Goal: Task Accomplishment & Management: Manage account settings

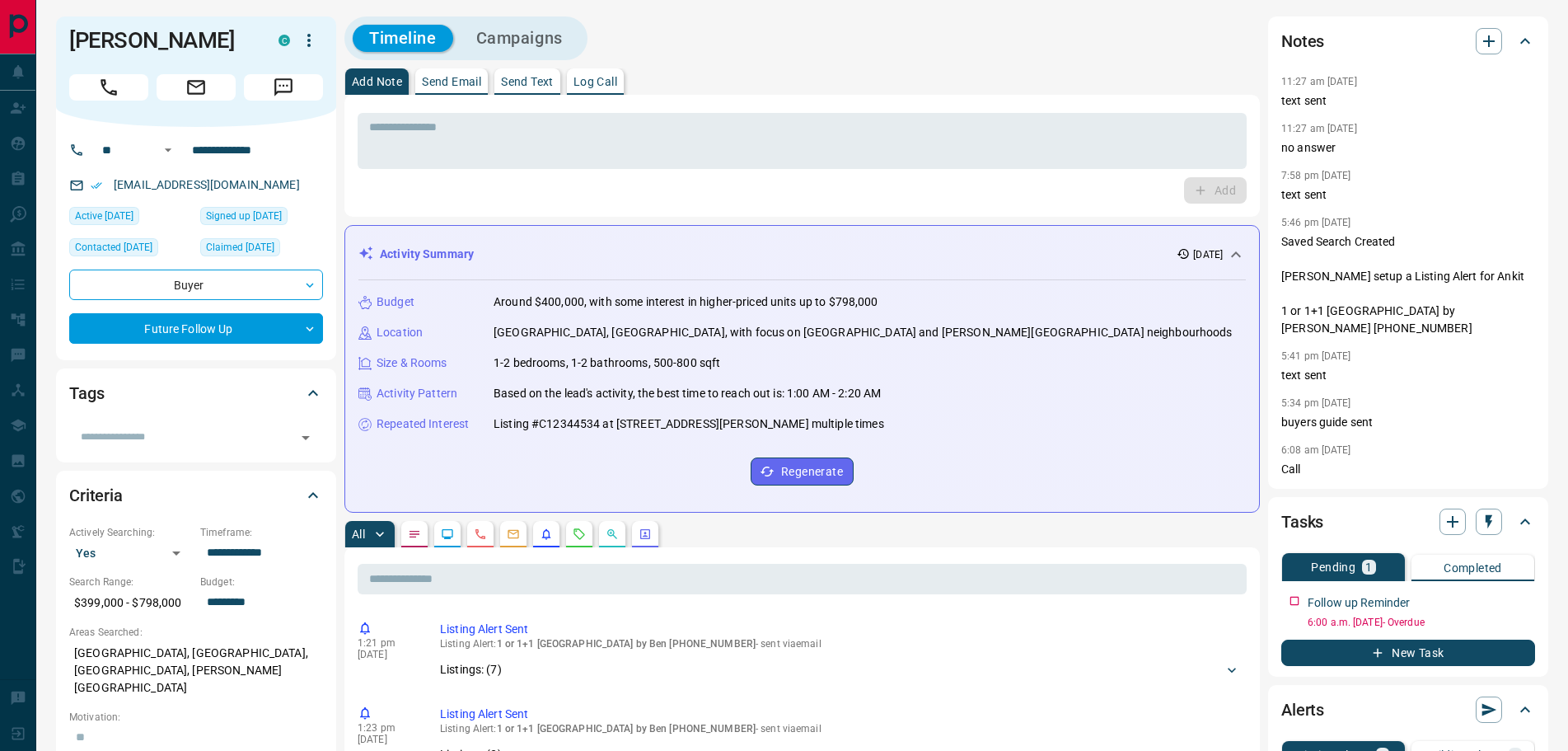
click at [416, 532] on icon "Notes" at bounding box center [415, 534] width 10 height 7
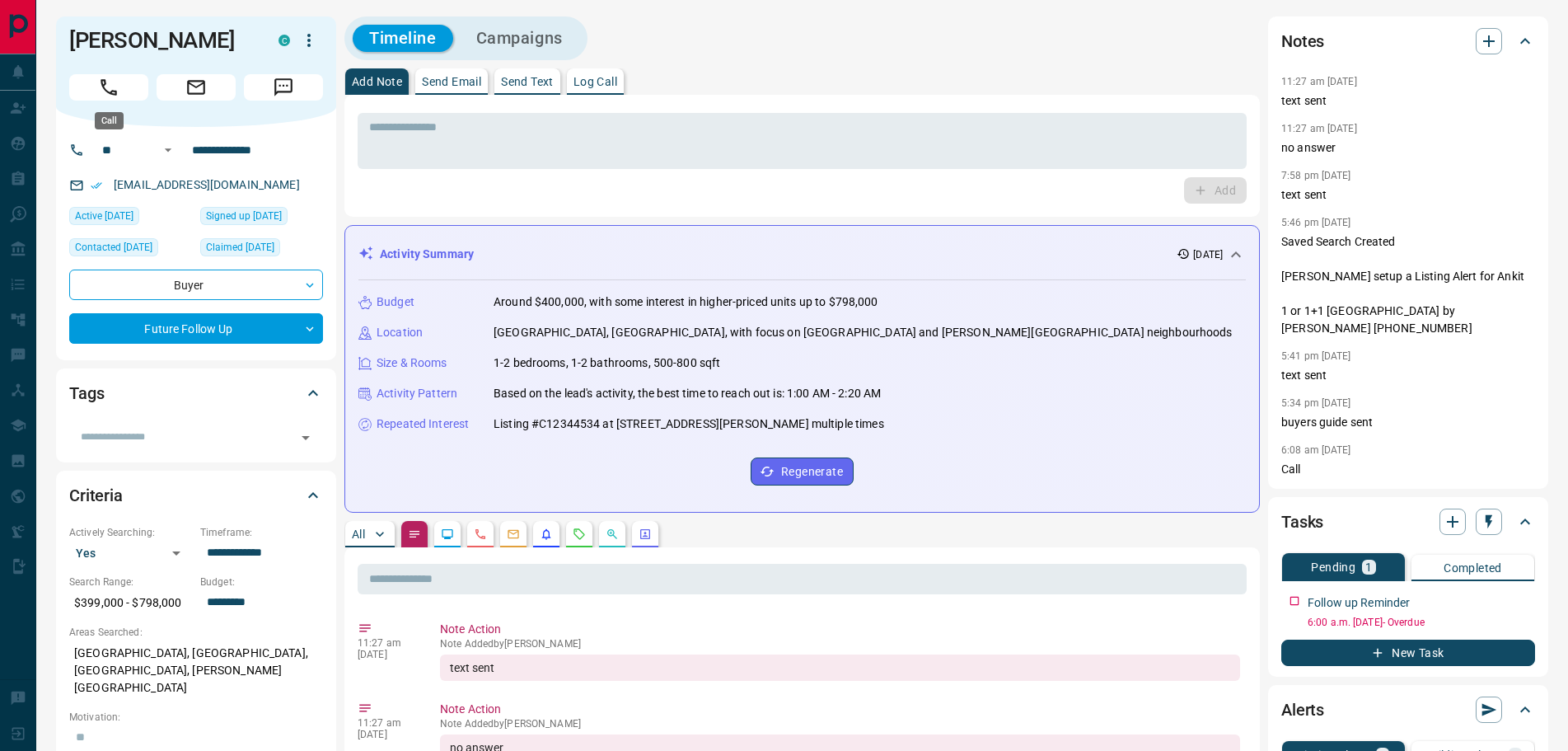
click at [114, 81] on icon "Call" at bounding box center [108, 87] width 21 height 21
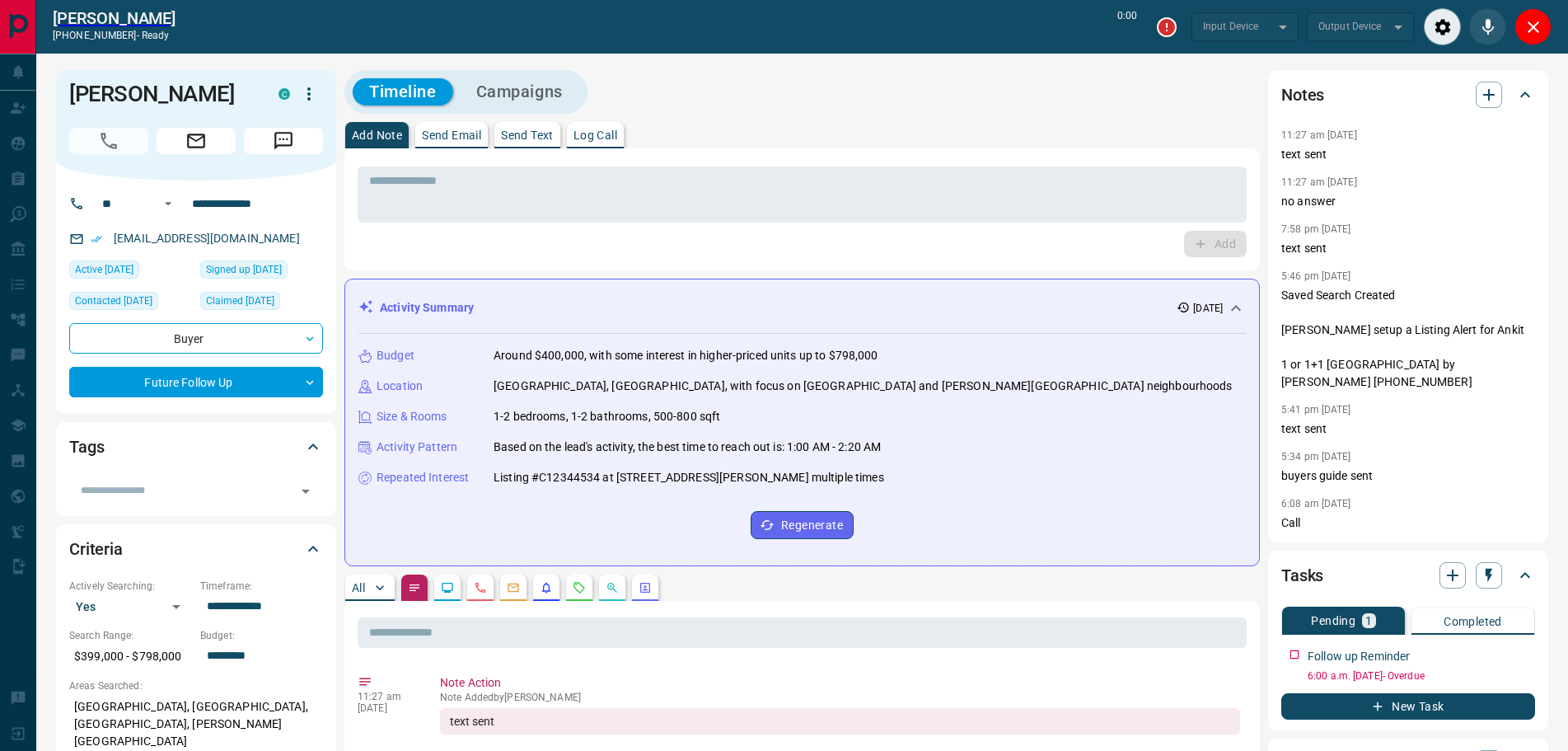
type input "*******"
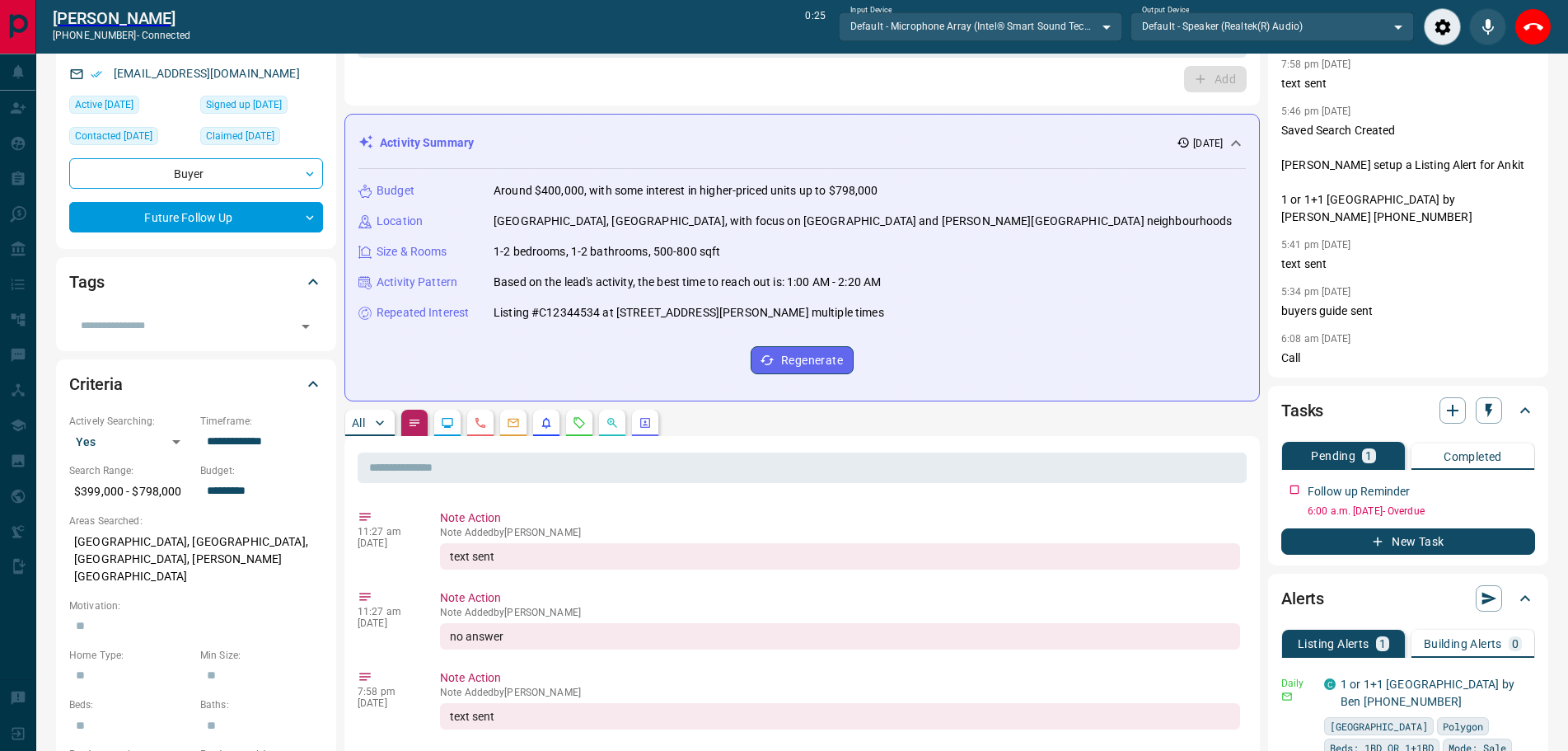
scroll to position [329, 0]
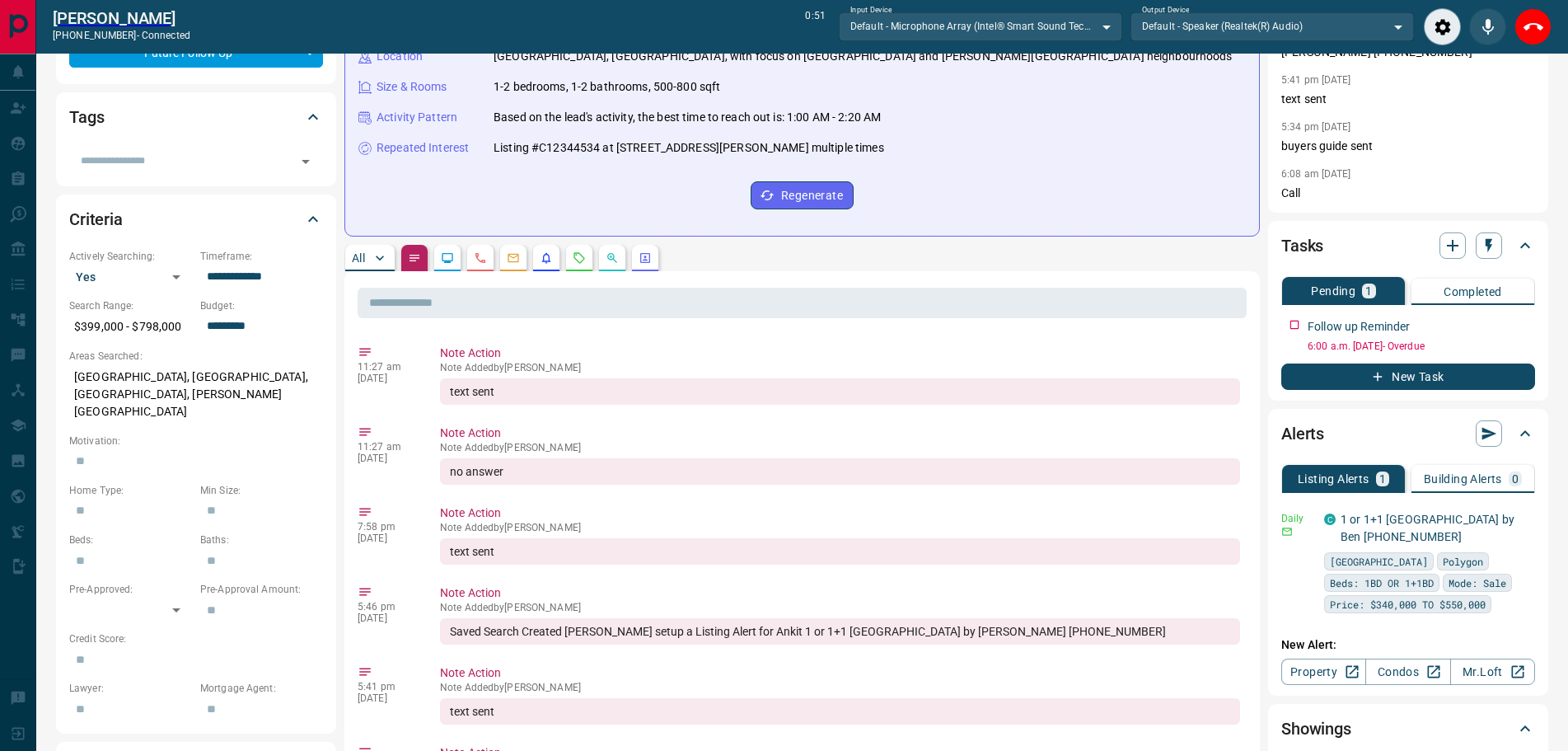
click at [360, 260] on p "All" at bounding box center [359, 258] width 14 height 12
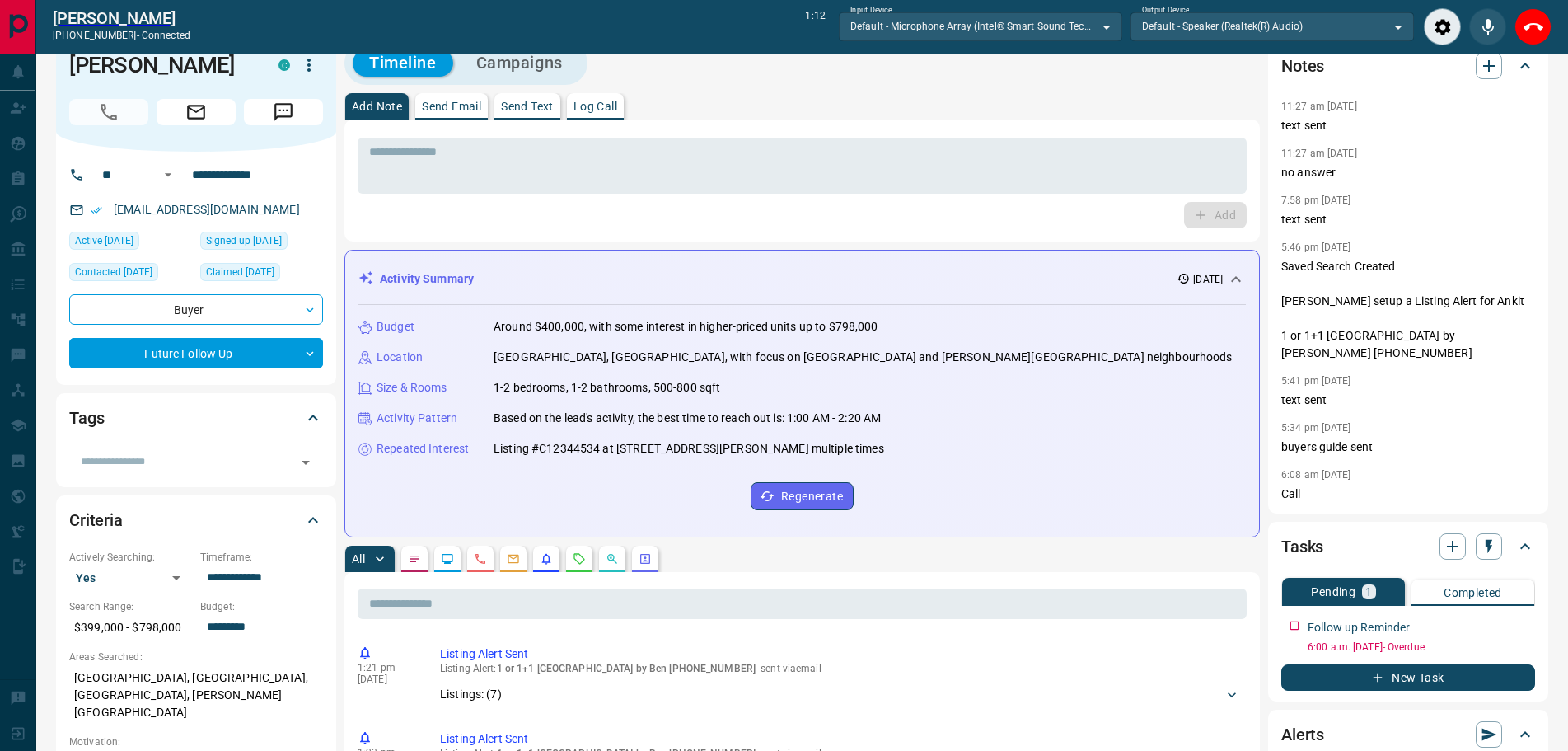
scroll to position [0, 0]
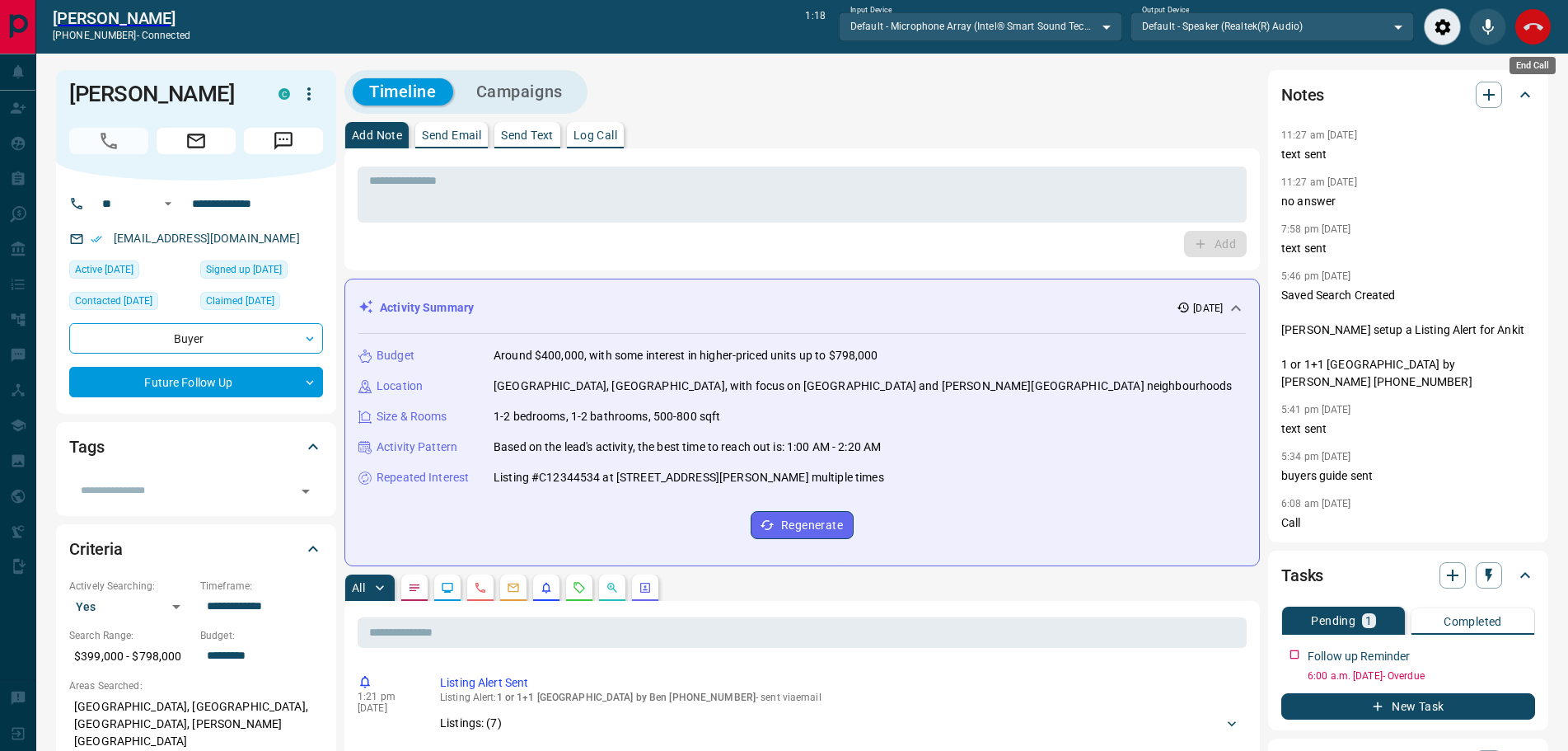
click at [1528, 33] on icon "End Call" at bounding box center [1532, 26] width 19 height 19
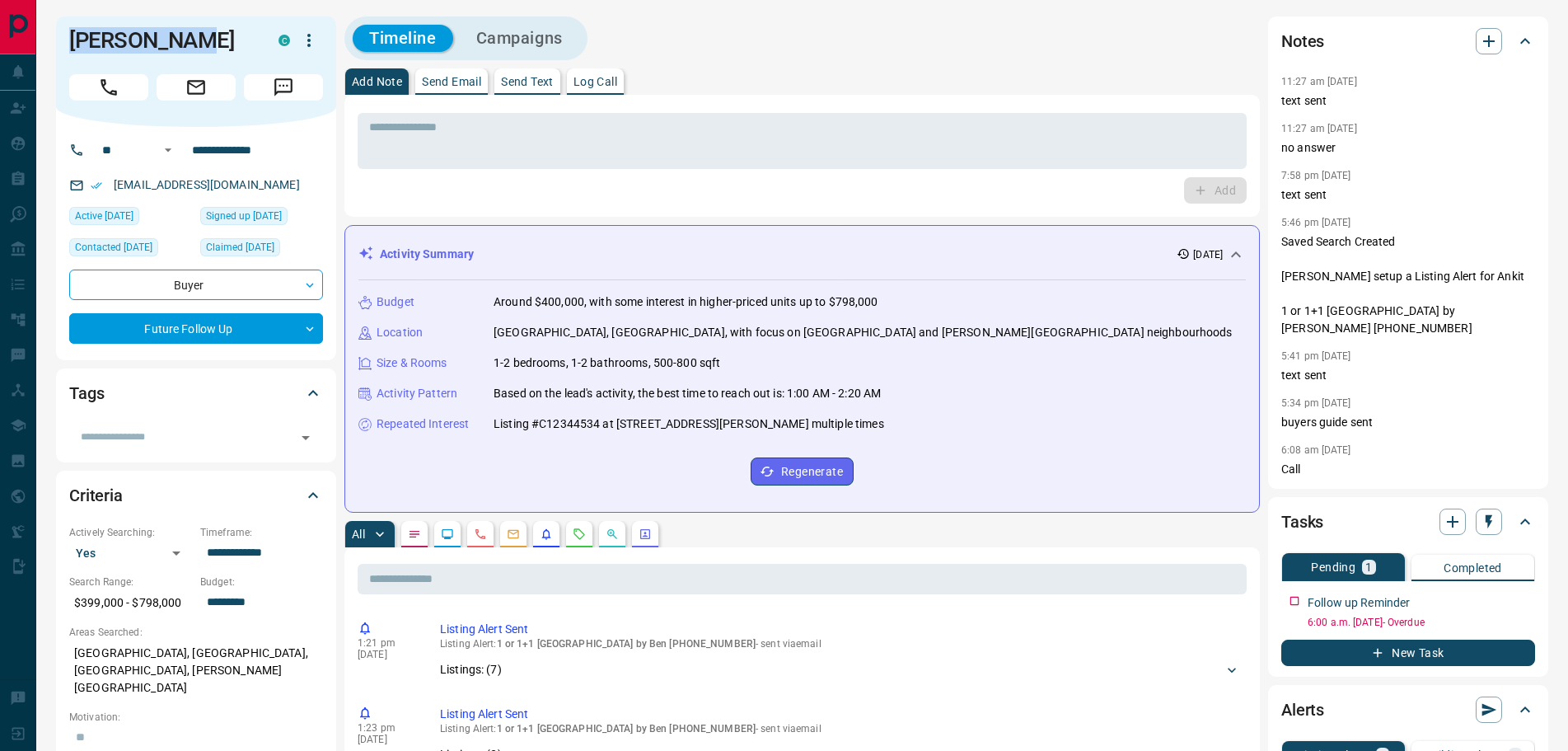
drag, startPoint x: 208, startPoint y: 40, endPoint x: 59, endPoint y: 37, distance: 149.0
click at [59, 37] on div "[PERSON_NAME]" at bounding box center [195, 71] width 280 height 110
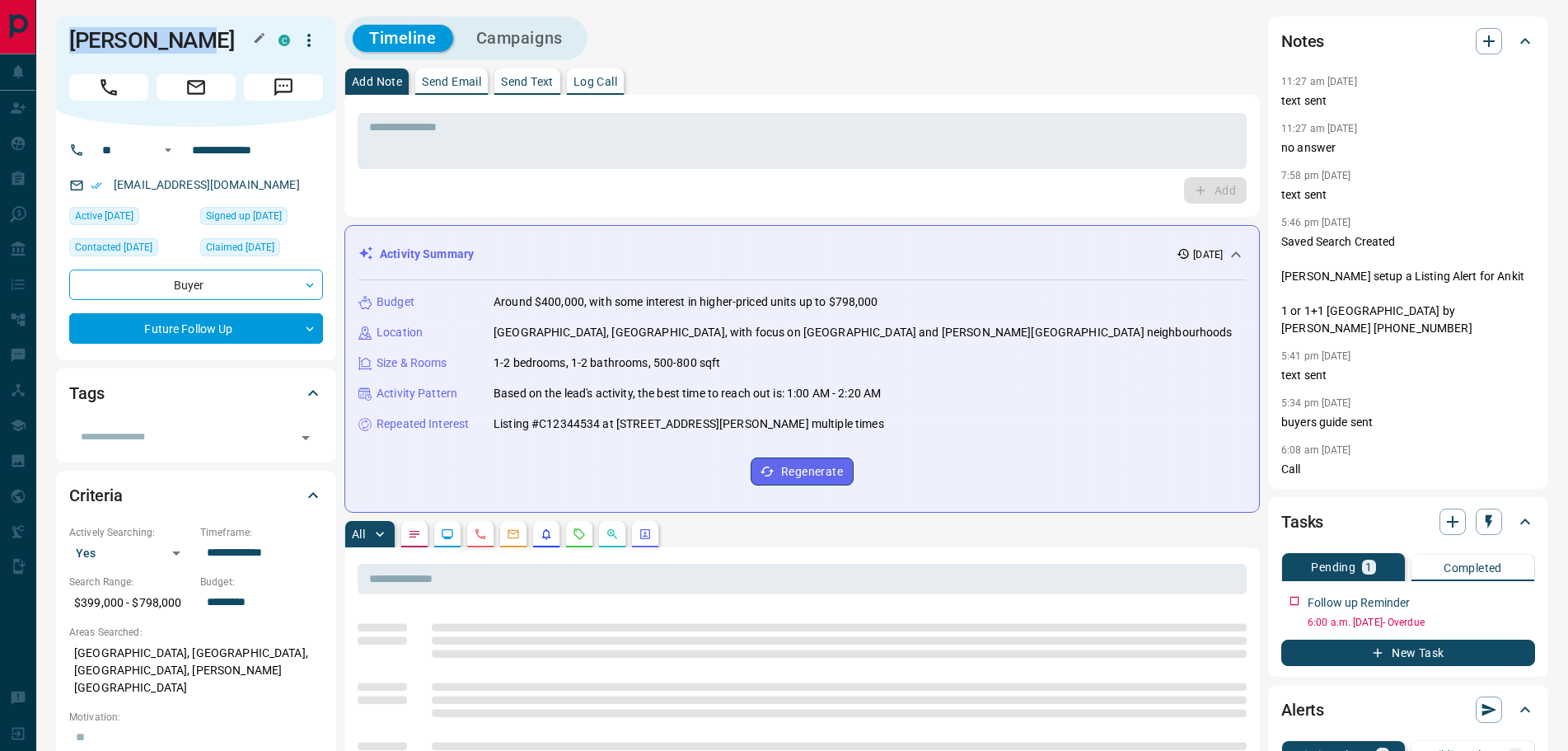
copy h1 "[PERSON_NAME]"
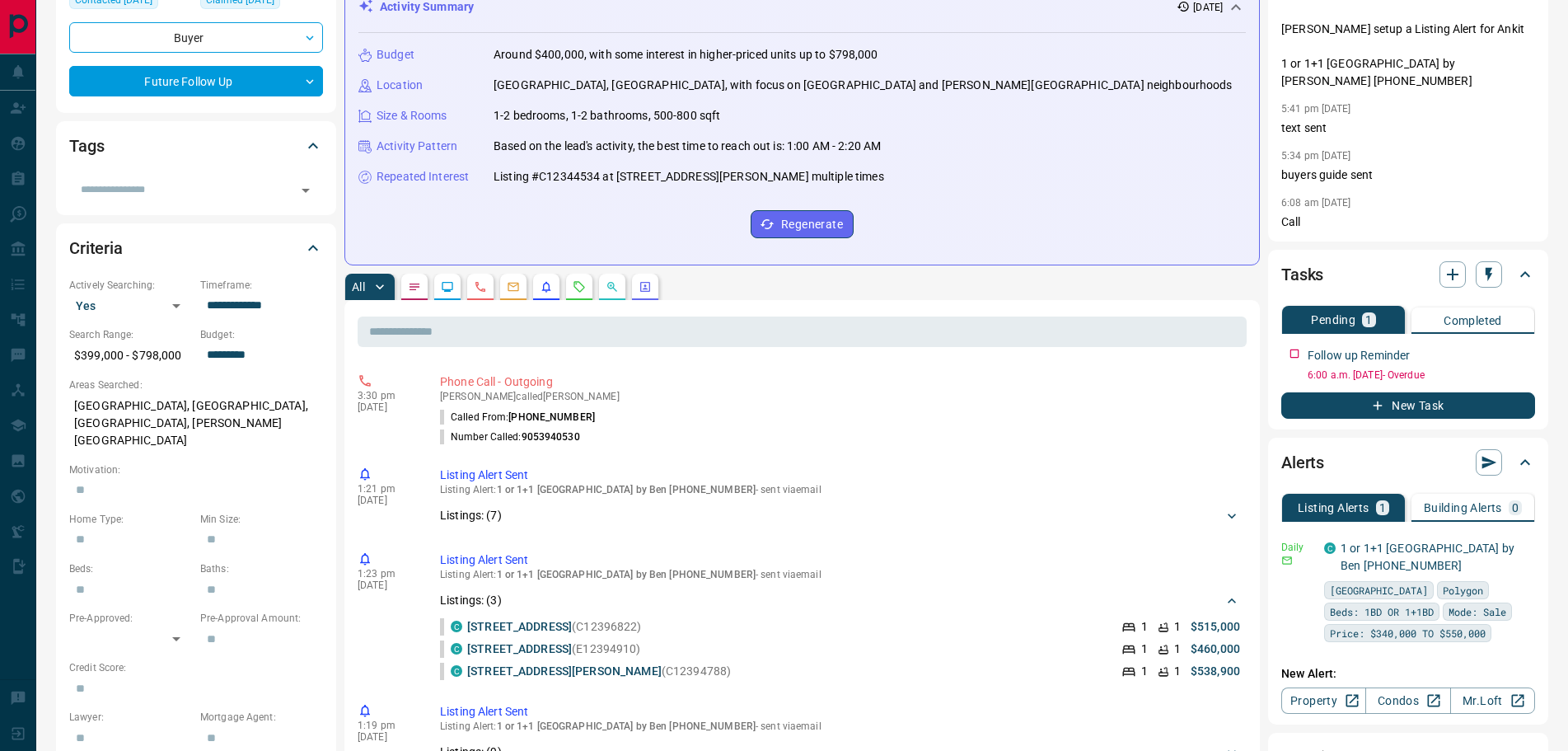
scroll to position [329, 0]
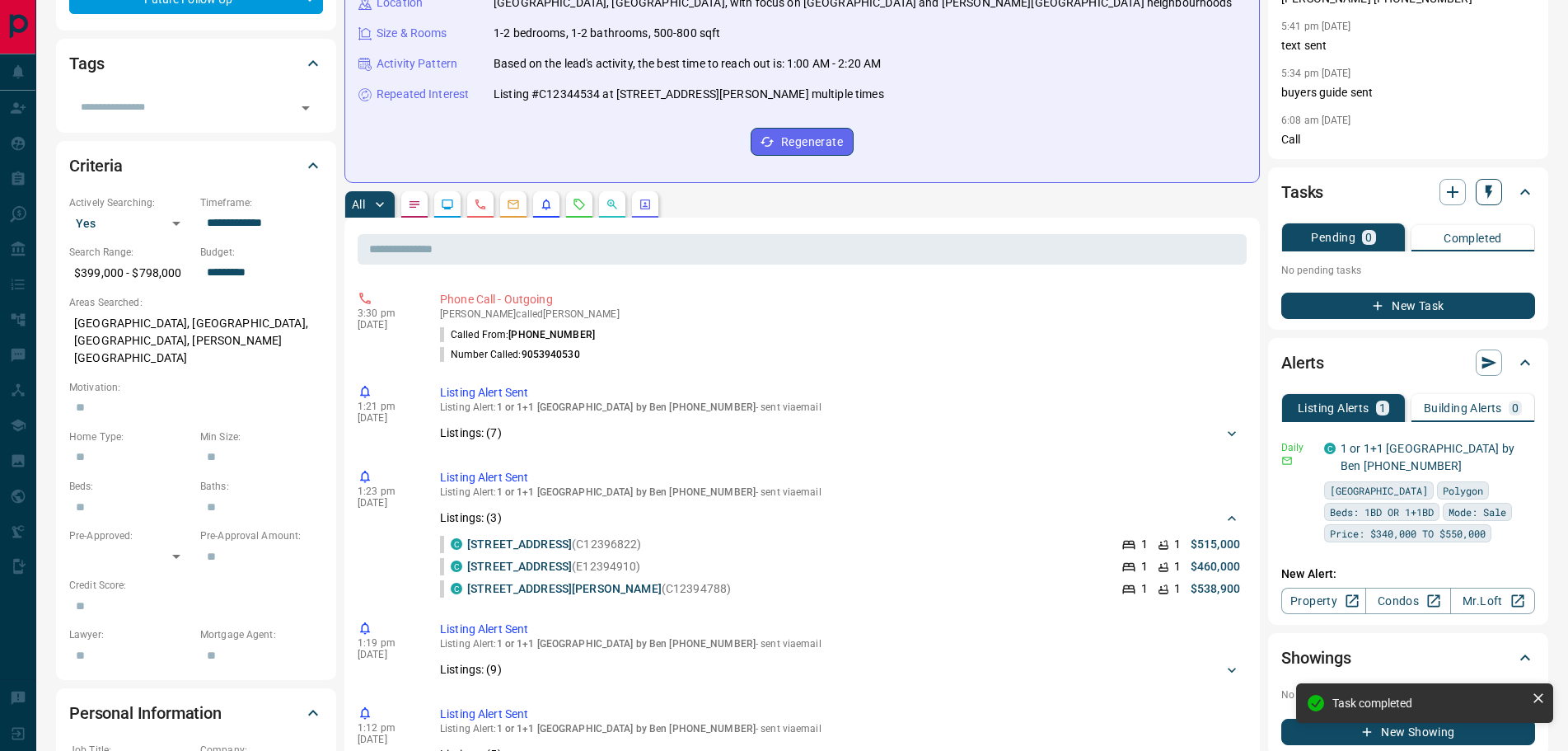
click at [1487, 185] on icon "button" at bounding box center [1488, 192] width 7 height 14
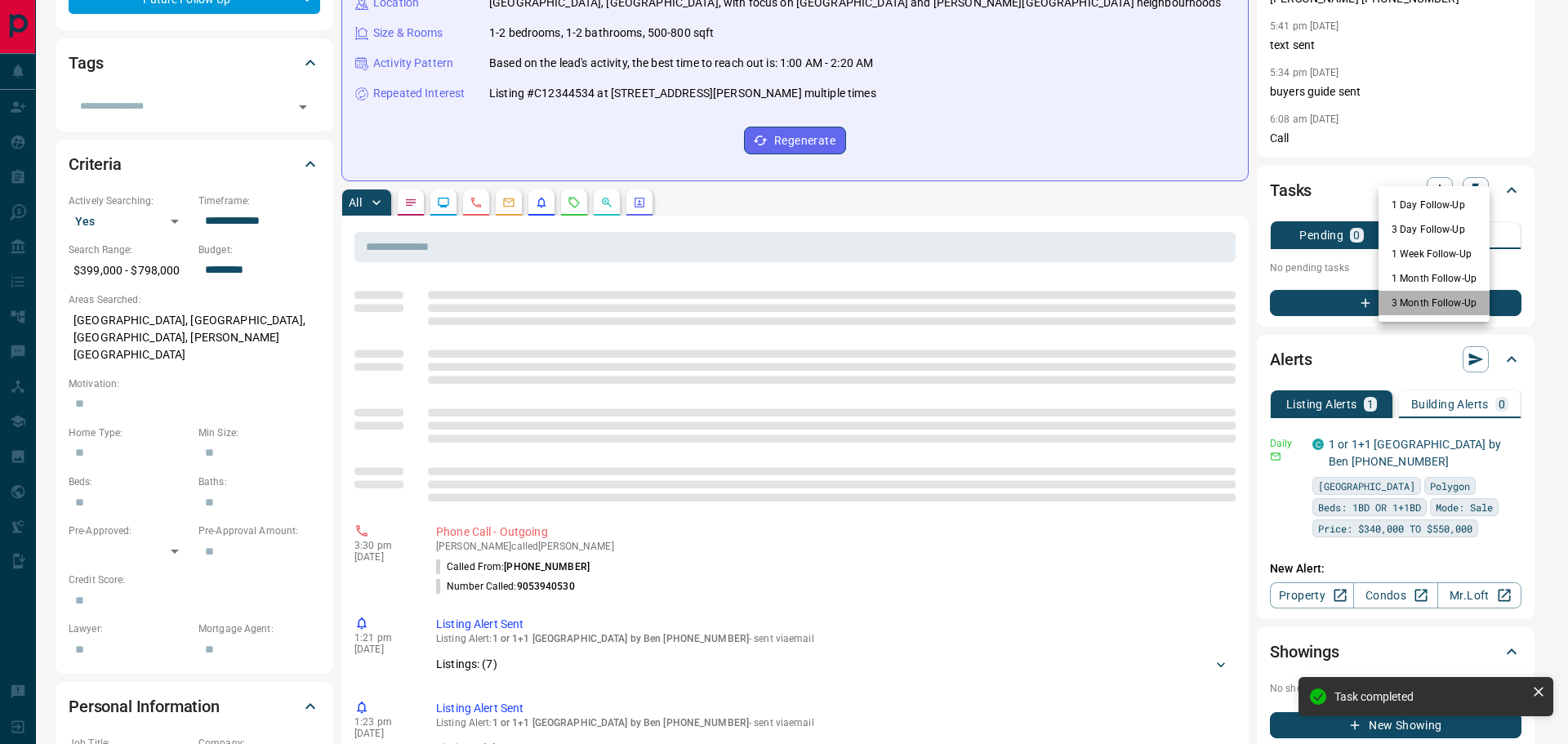
click at [1423, 304] on li "3 Month Follow-Up" at bounding box center [1434, 303] width 111 height 24
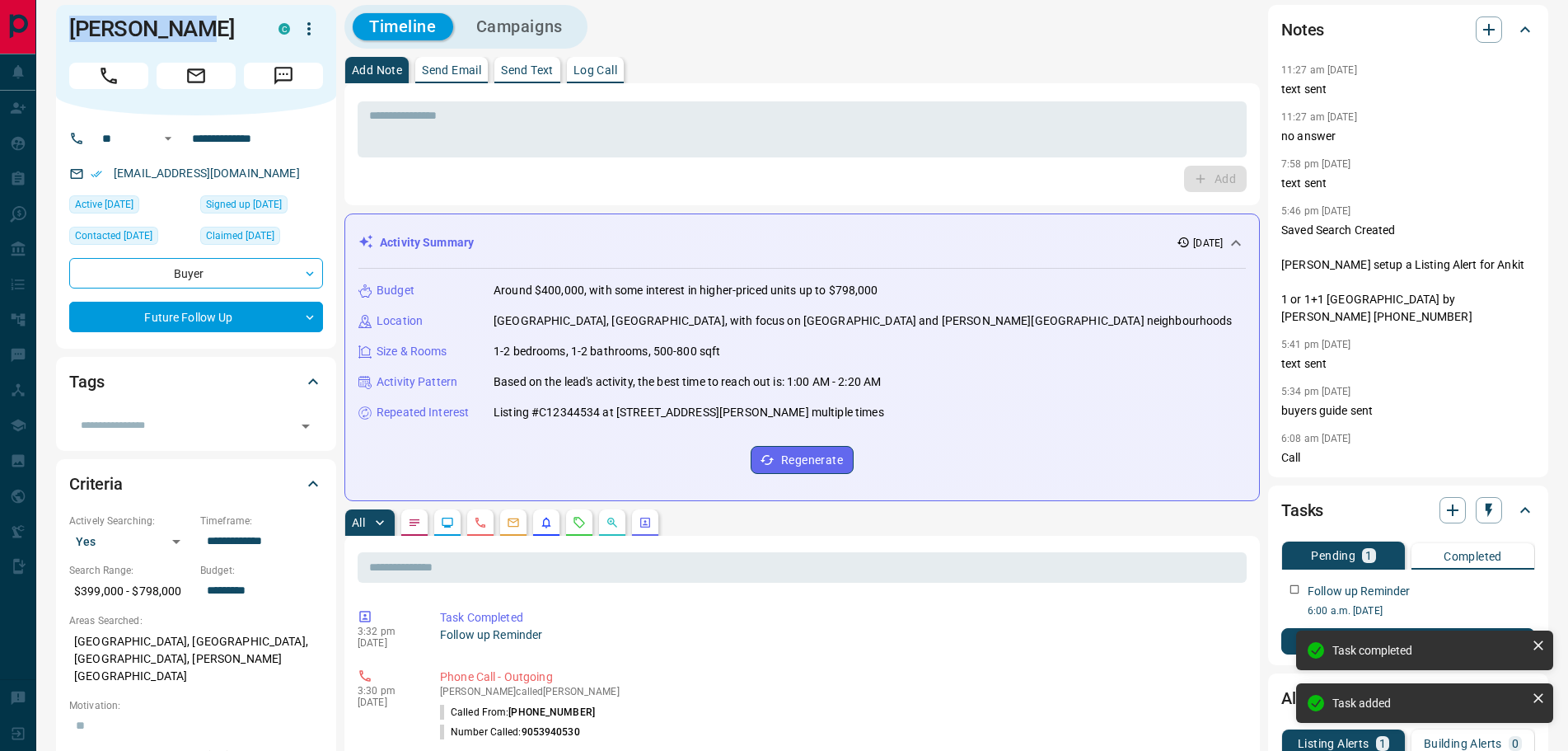
scroll to position [0, 0]
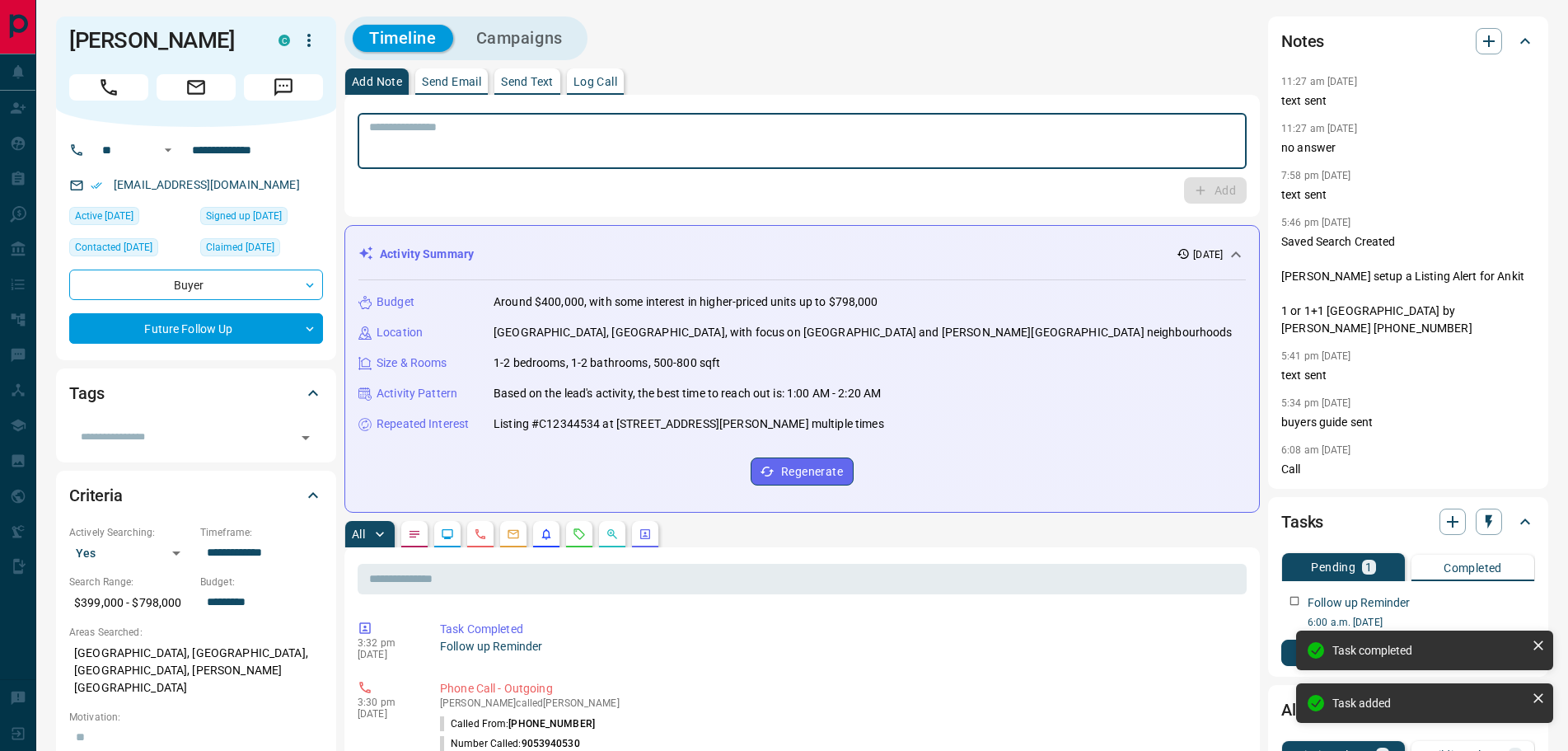
click at [422, 145] on textarea at bounding box center [801, 141] width 866 height 42
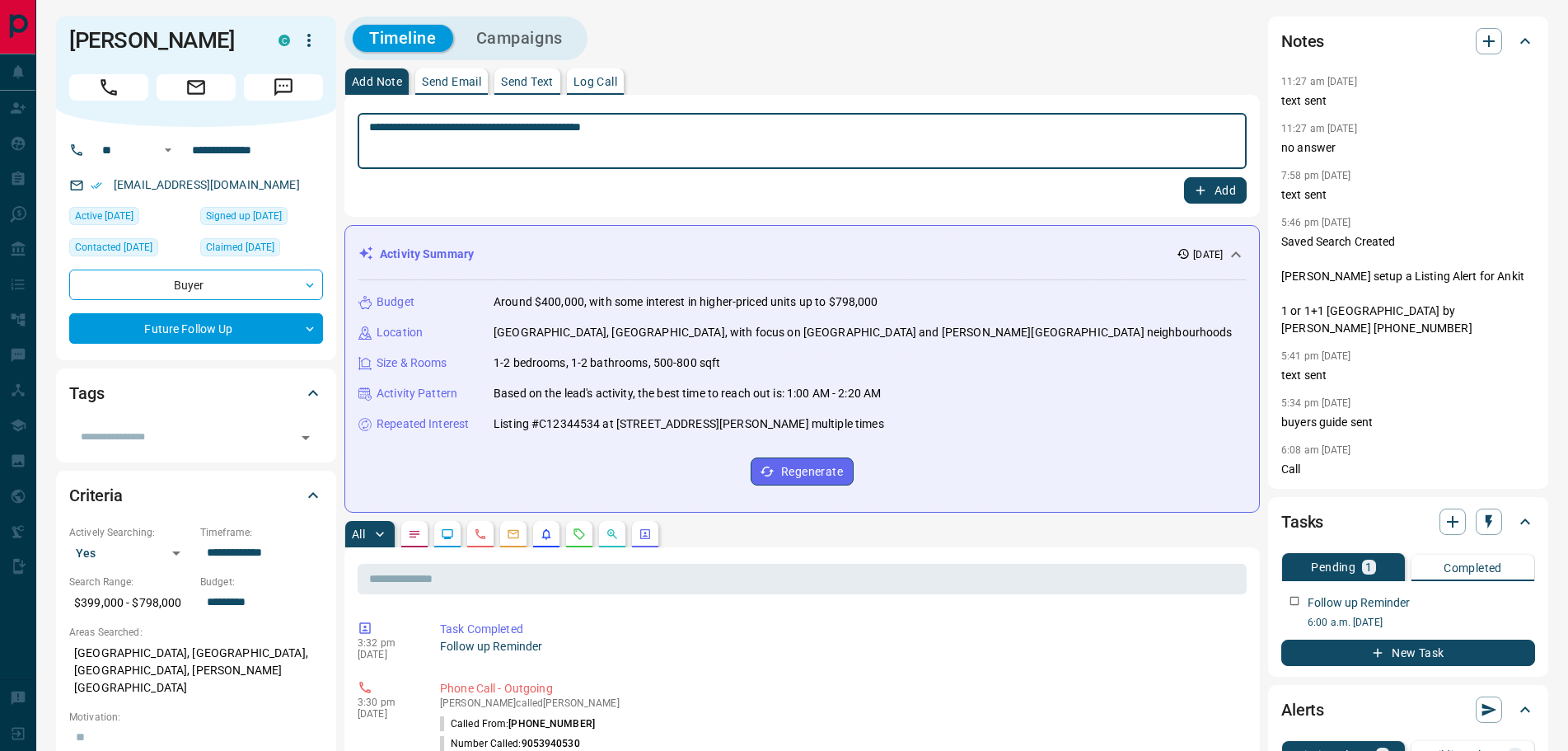
type textarea "**********"
click at [1197, 190] on icon "button" at bounding box center [1201, 191] width 15 height 15
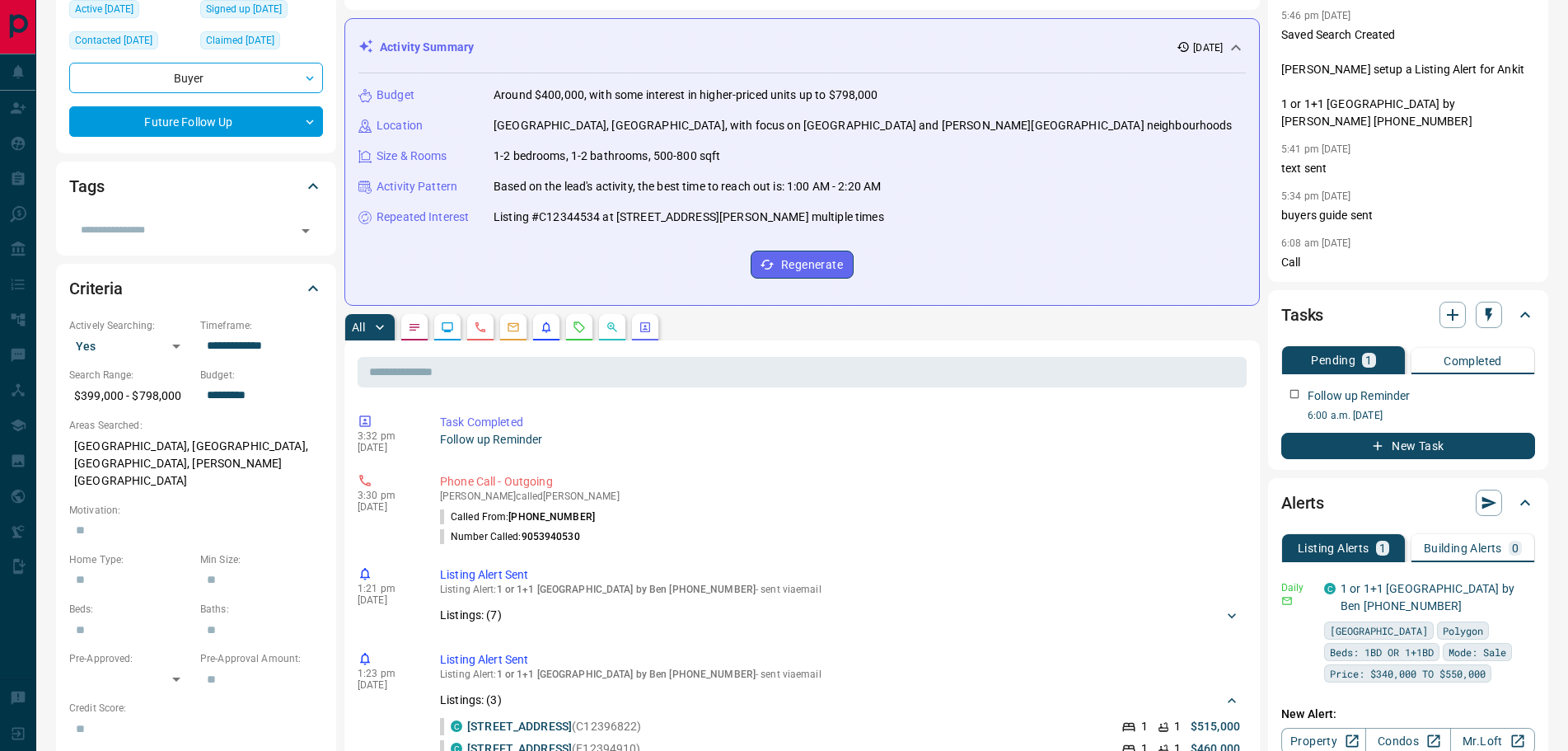
scroll to position [247, 0]
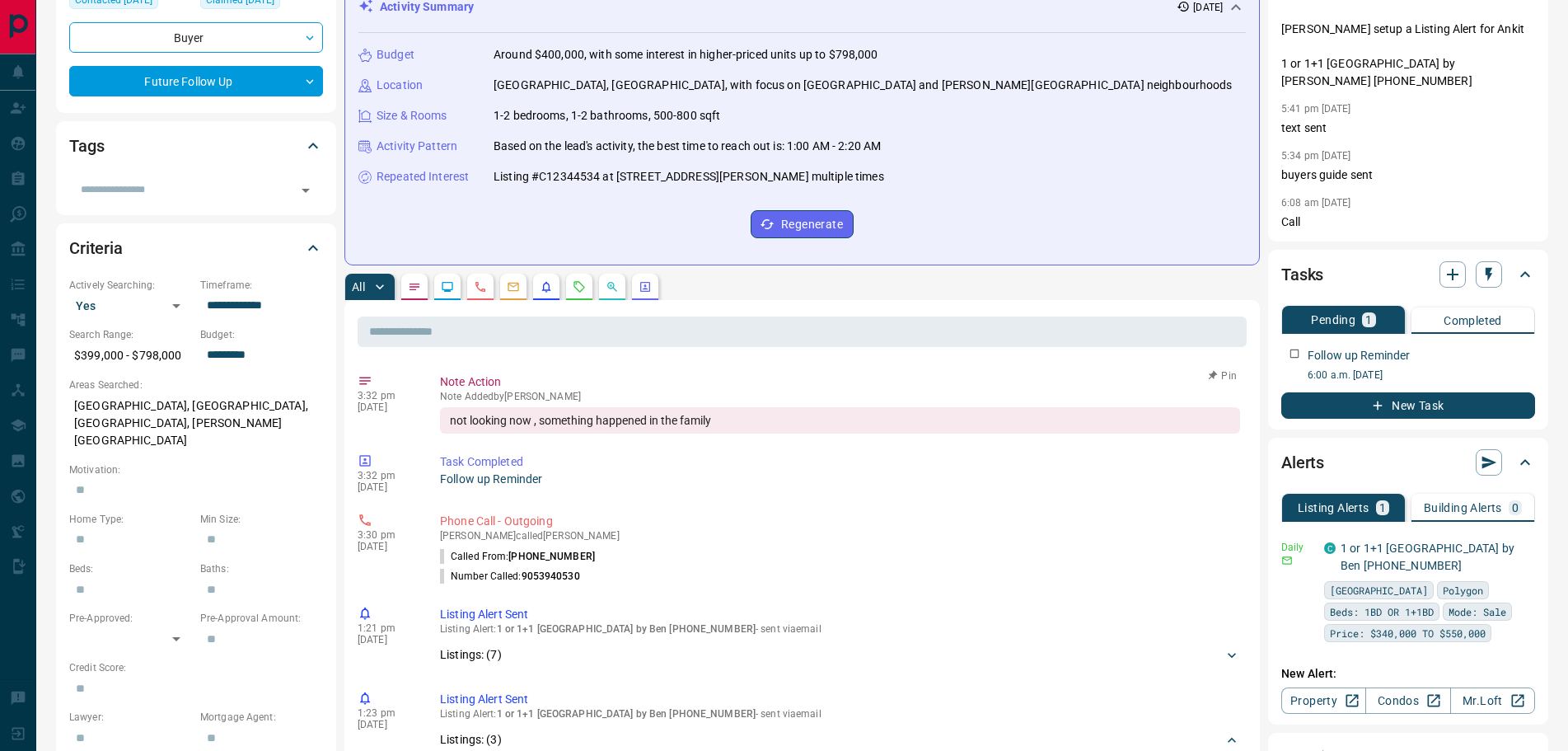
click at [1204, 374] on icon "button" at bounding box center [1212, 375] width 16 height 16
click at [1521, 345] on icon "button" at bounding box center [1524, 351] width 14 height 14
click at [1496, 392] on li "Delete" at bounding box center [1498, 389] width 73 height 25
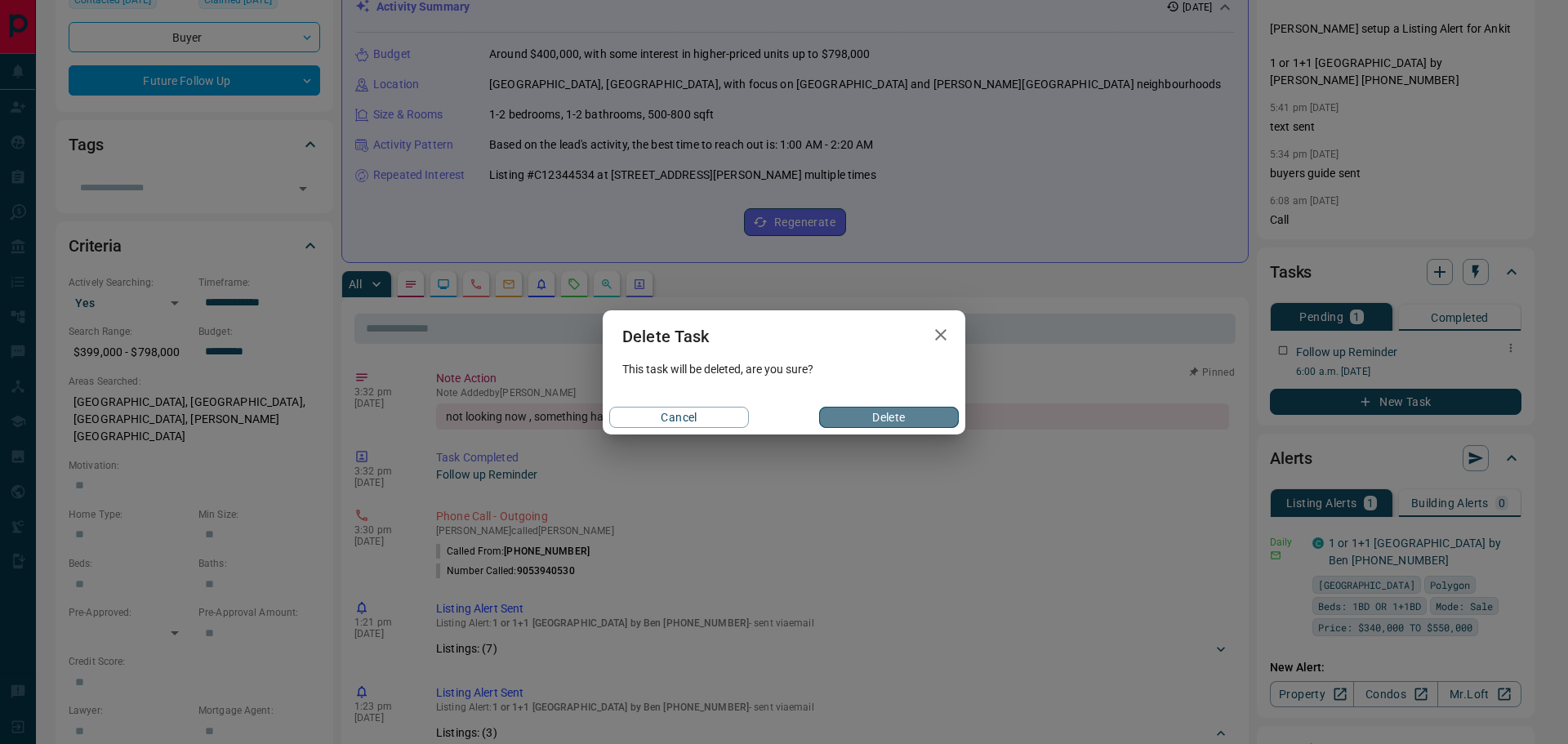
click at [944, 414] on button "Delete" at bounding box center [889, 417] width 139 height 21
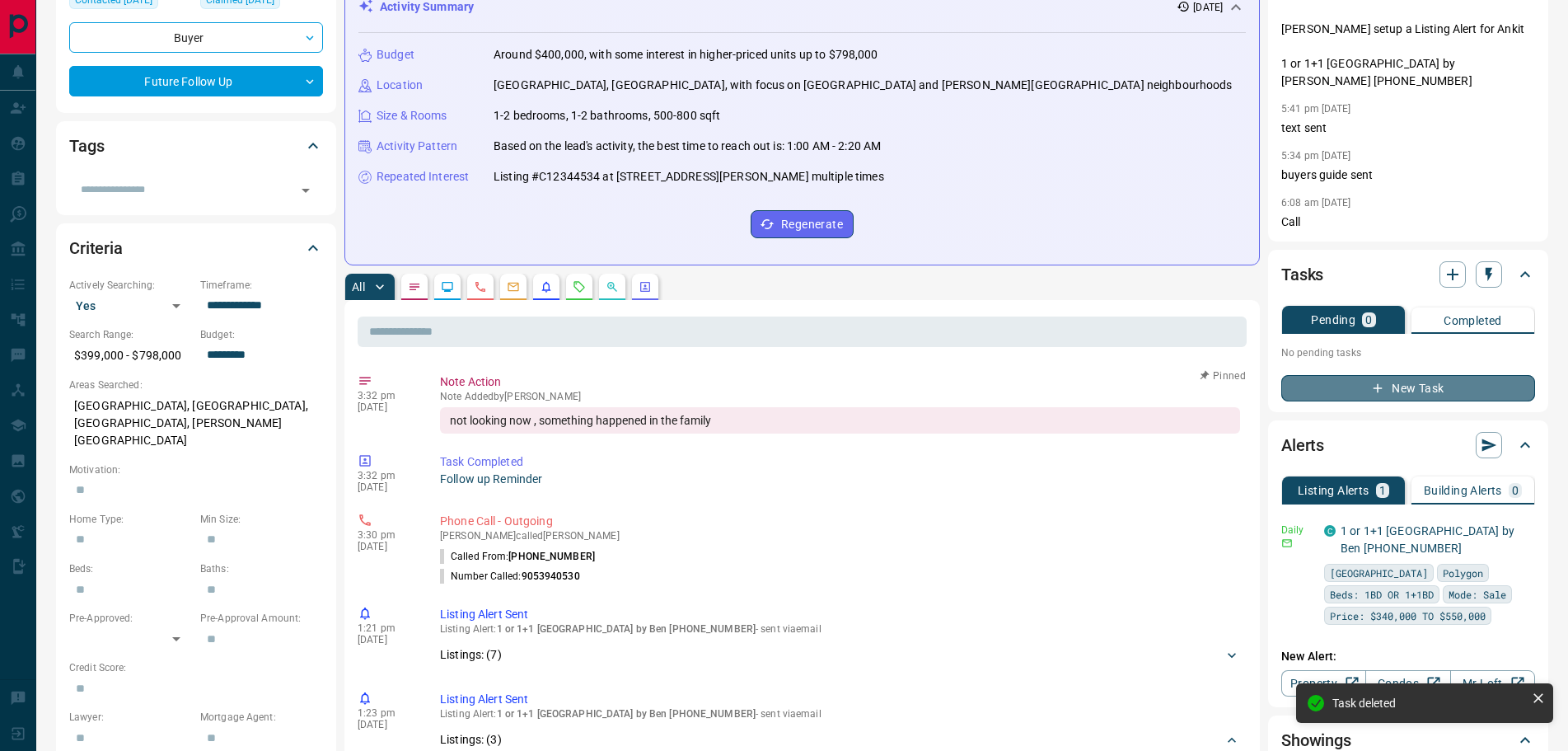
click at [1406, 375] on button "New Task" at bounding box center [1408, 388] width 254 height 26
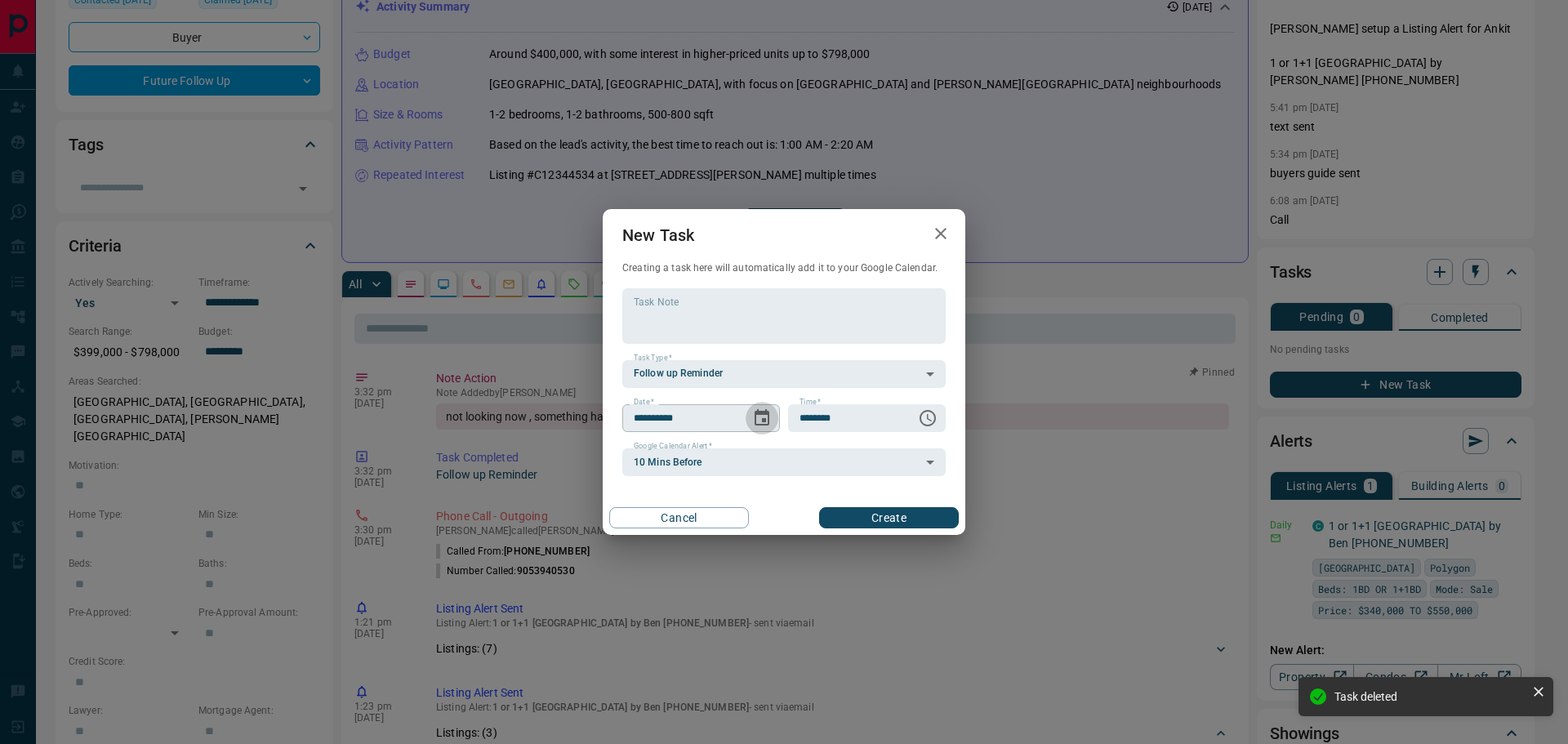
click at [761, 419] on icon "Choose date, selected date is Sep 13, 2025" at bounding box center [762, 418] width 19 height 19
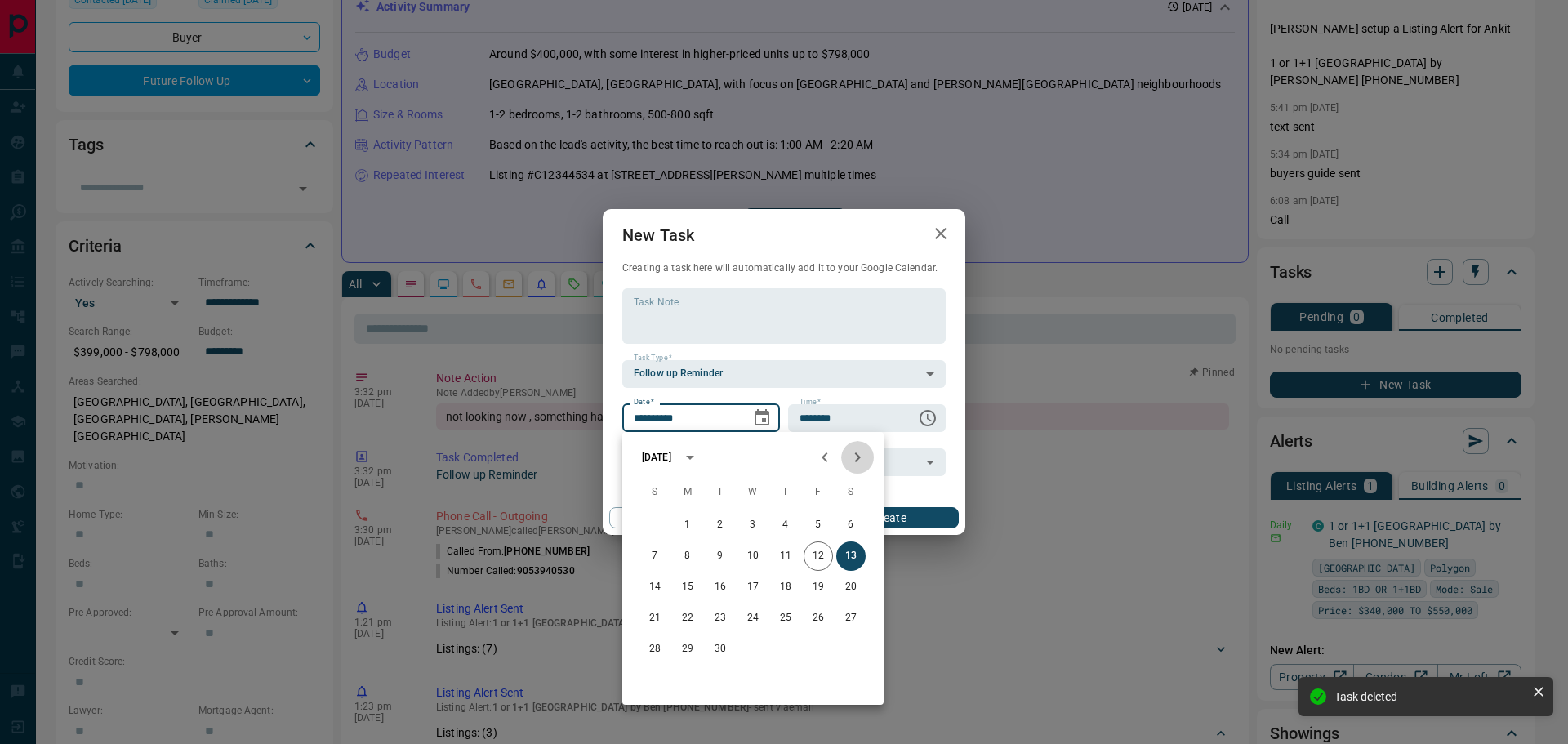
click at [857, 463] on icon "Next month" at bounding box center [857, 457] width 19 height 19
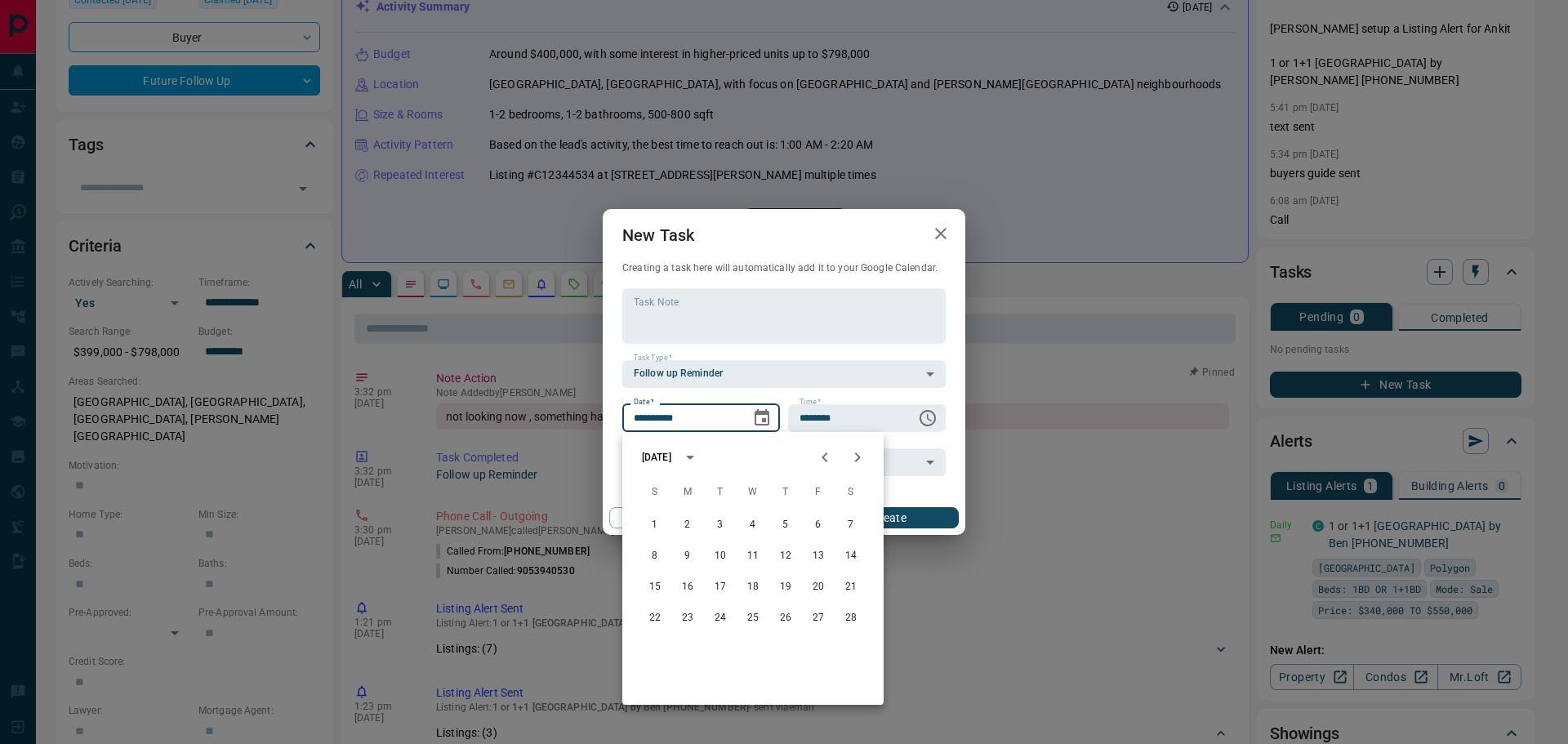
click at [858, 462] on icon "Next month" at bounding box center [857, 457] width 19 height 19
click at [826, 456] on icon "Previous month" at bounding box center [825, 457] width 19 height 19
click at [722, 615] on button "24" at bounding box center [720, 617] width 29 height 29
type input "**********"
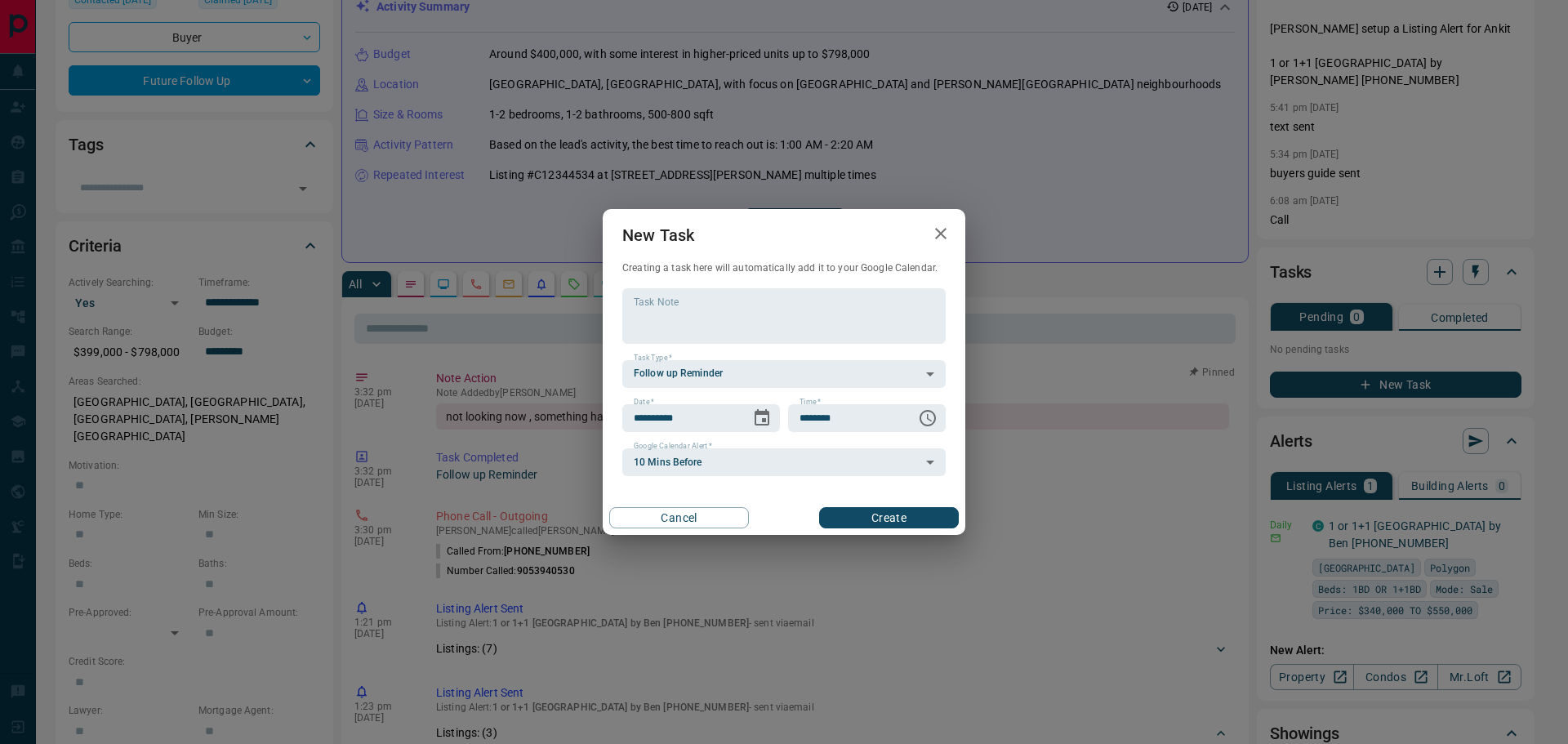
click at [864, 514] on button "Create" at bounding box center [889, 518] width 139 height 21
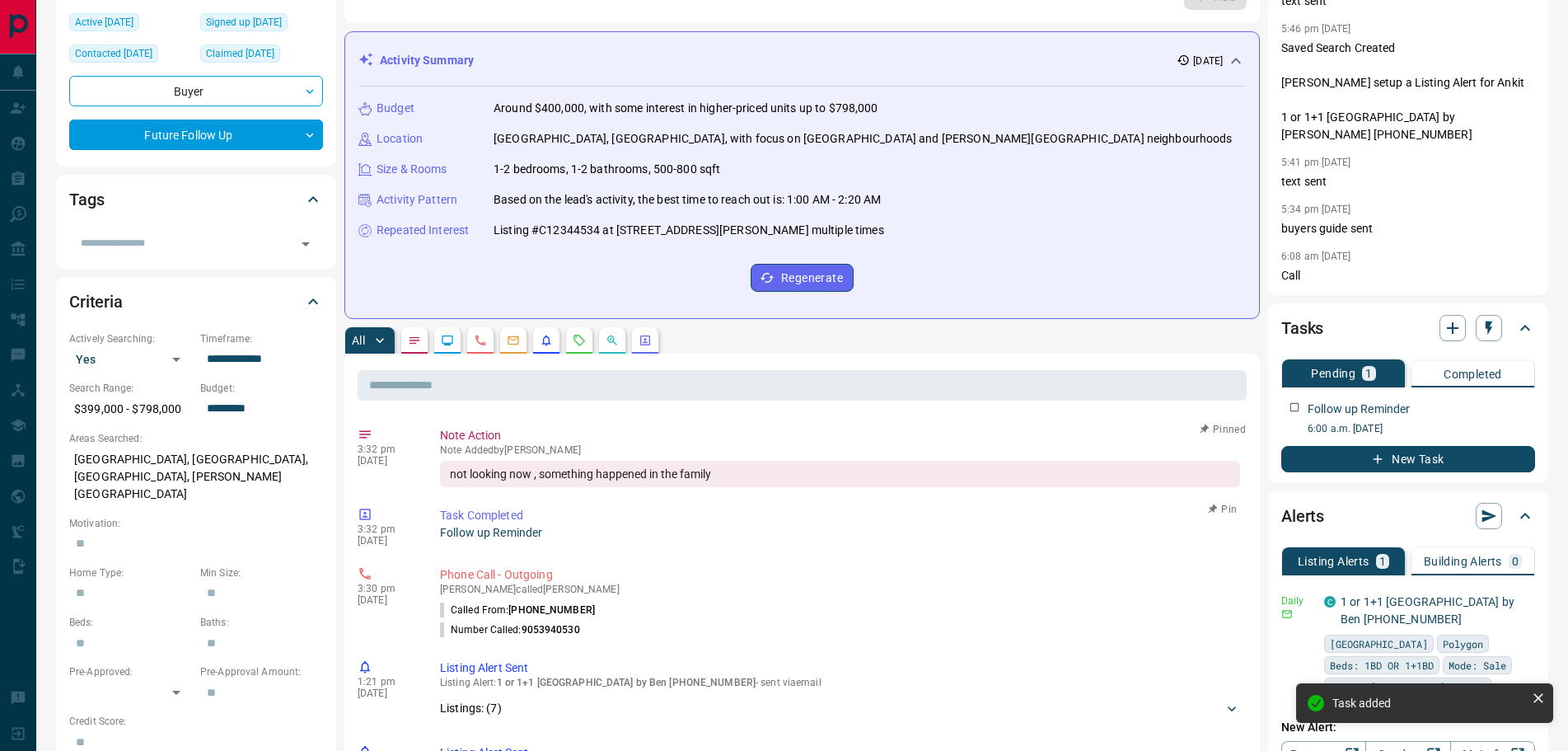
scroll to position [165, 0]
